Goal: Task Accomplishment & Management: Use online tool/utility

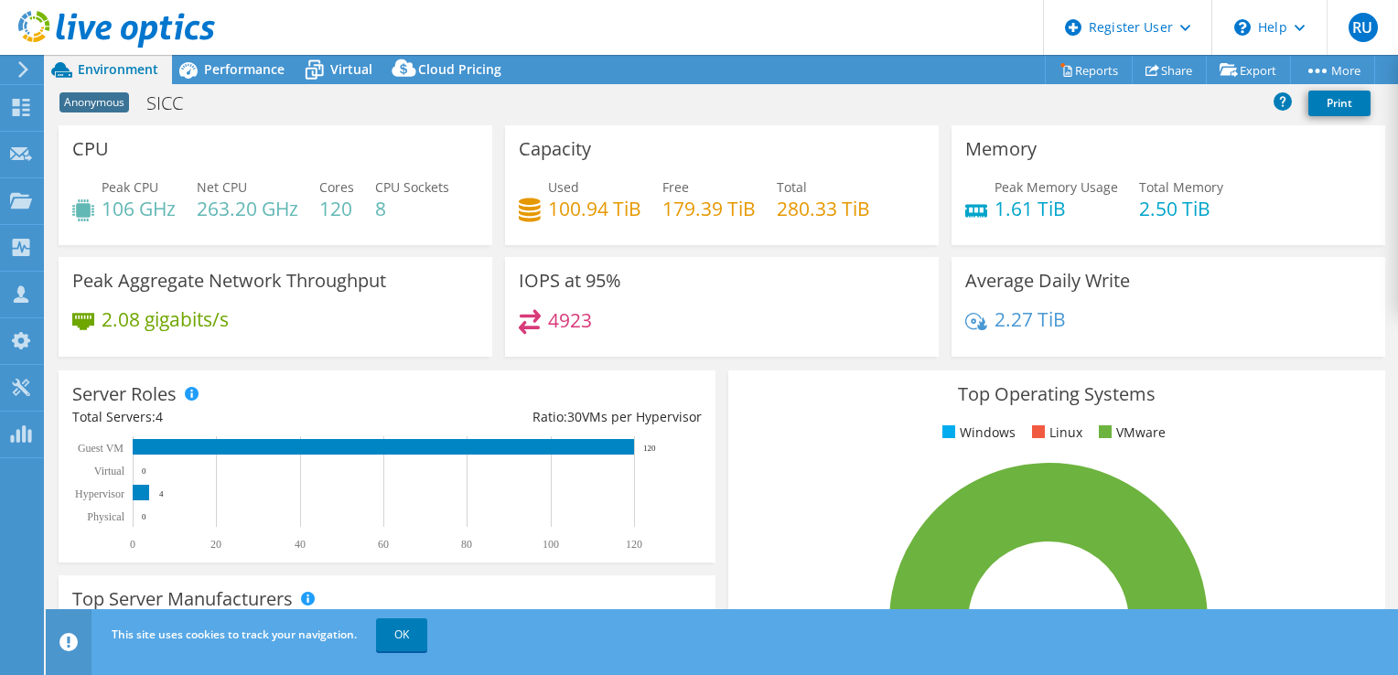
select select "EULondon"
select select "USD"
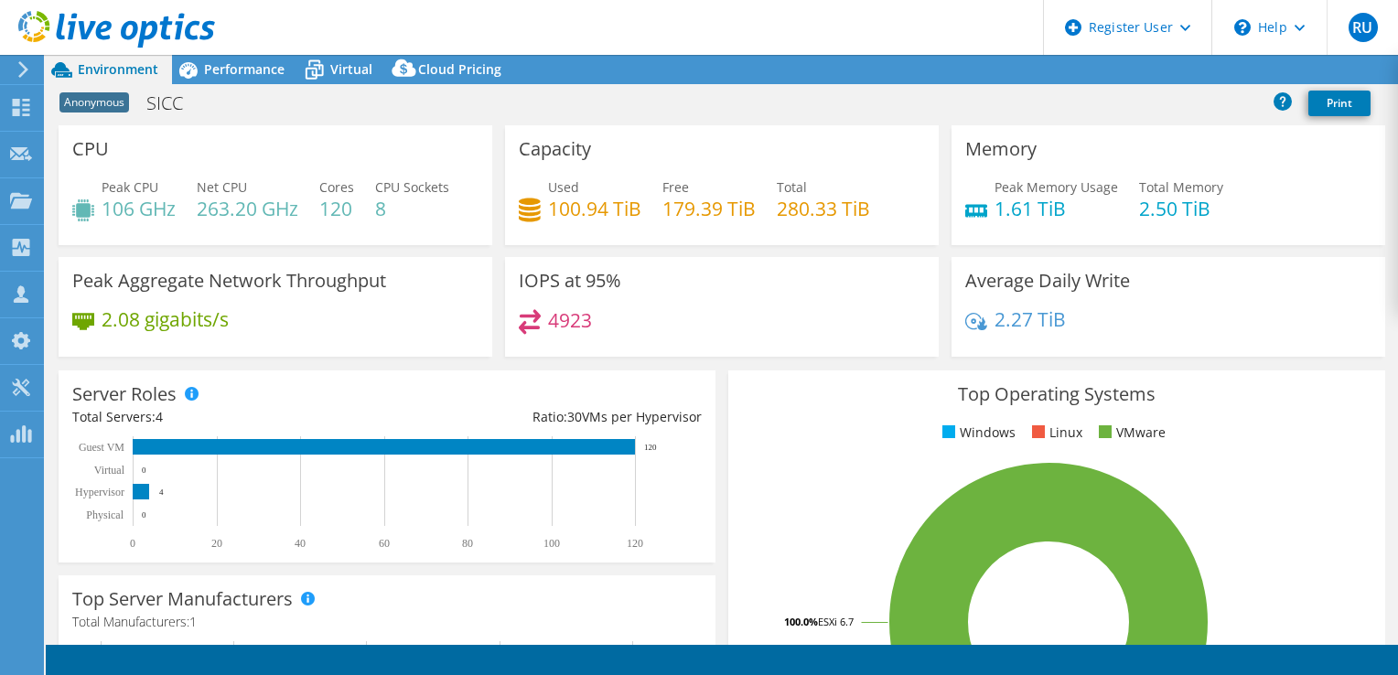
select select "EULondon"
select select "USD"
